Goal: Find specific page/section: Find specific page/section

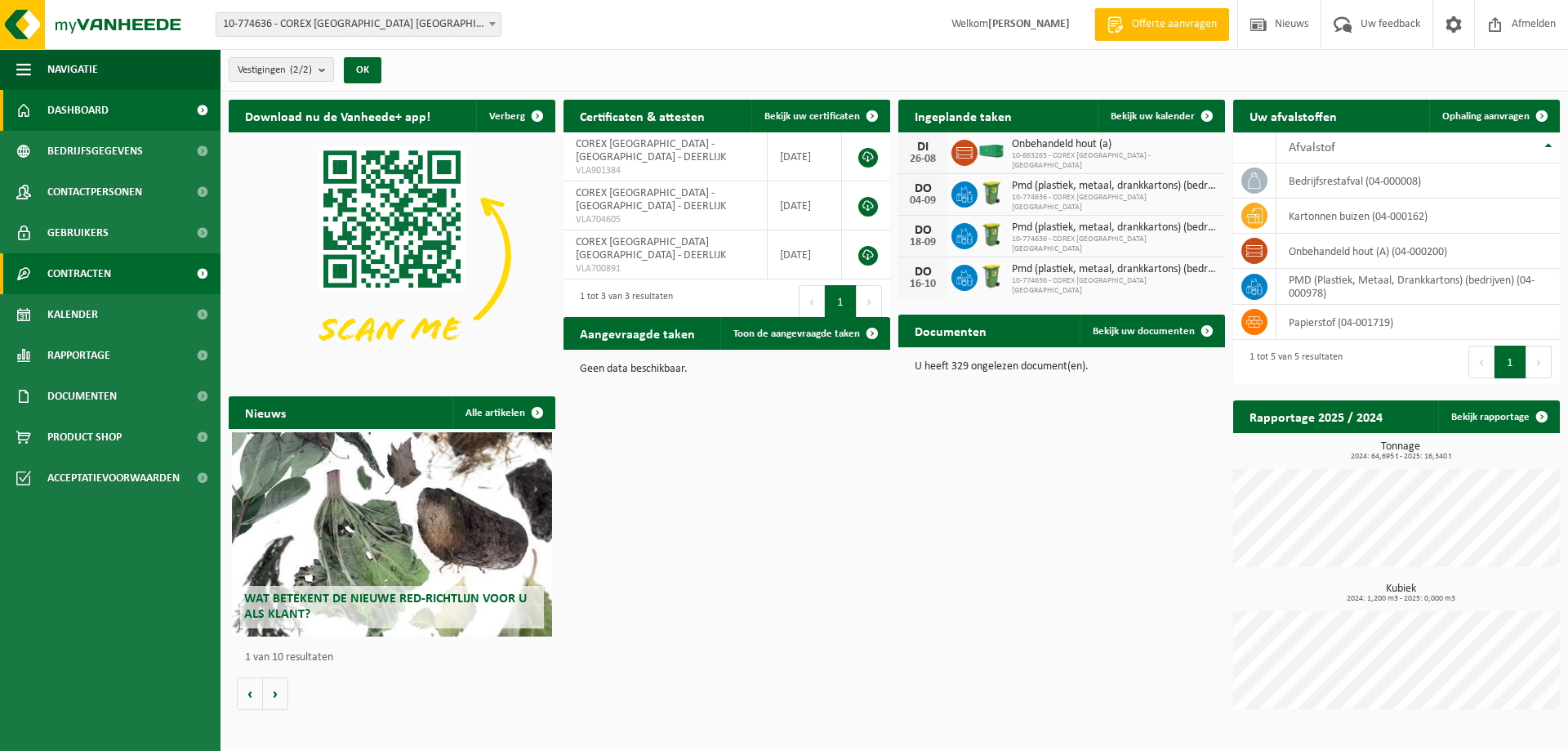
click at [83, 274] on span "Contracten" at bounding box center [79, 274] width 64 height 41
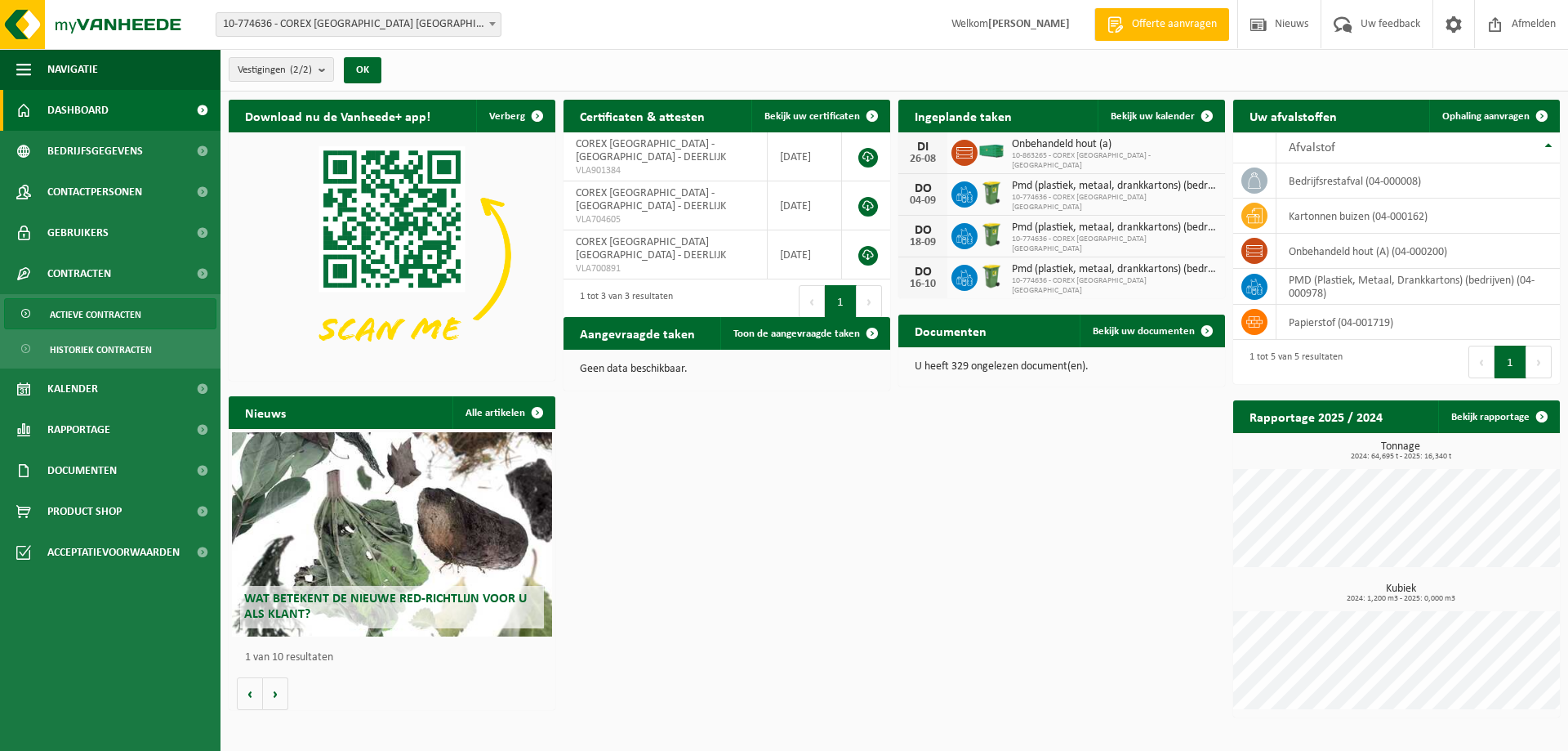
click at [100, 317] on span "Actieve contracten" at bounding box center [96, 314] width 92 height 31
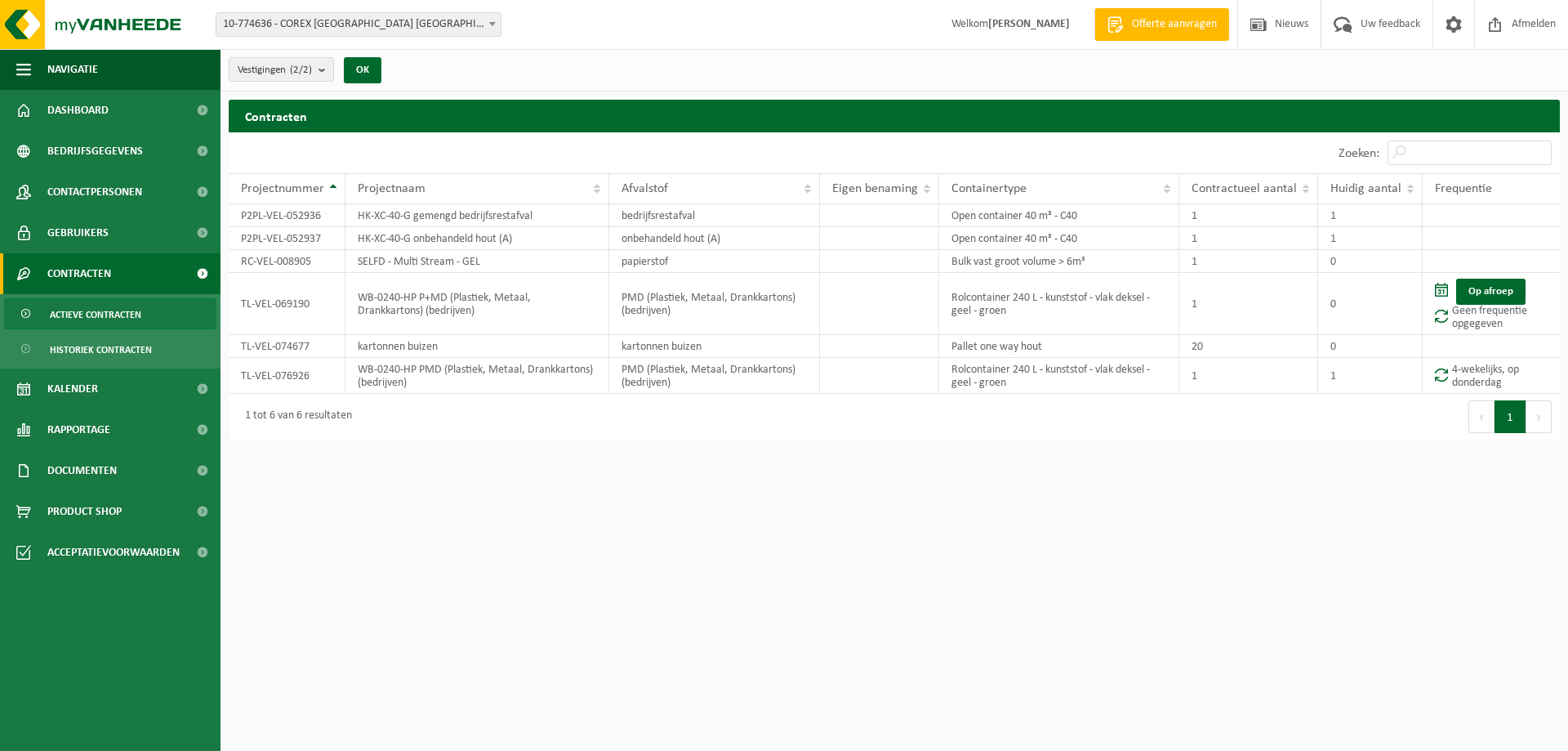
click at [758, 585] on html "Vestiging: 10-774636 - COREX BELGIUM NV - DEERLIJK 10-863265 - COREX BELGIUM - …" at bounding box center [784, 375] width 1568 height 751
